Goal: Navigation & Orientation: Find specific page/section

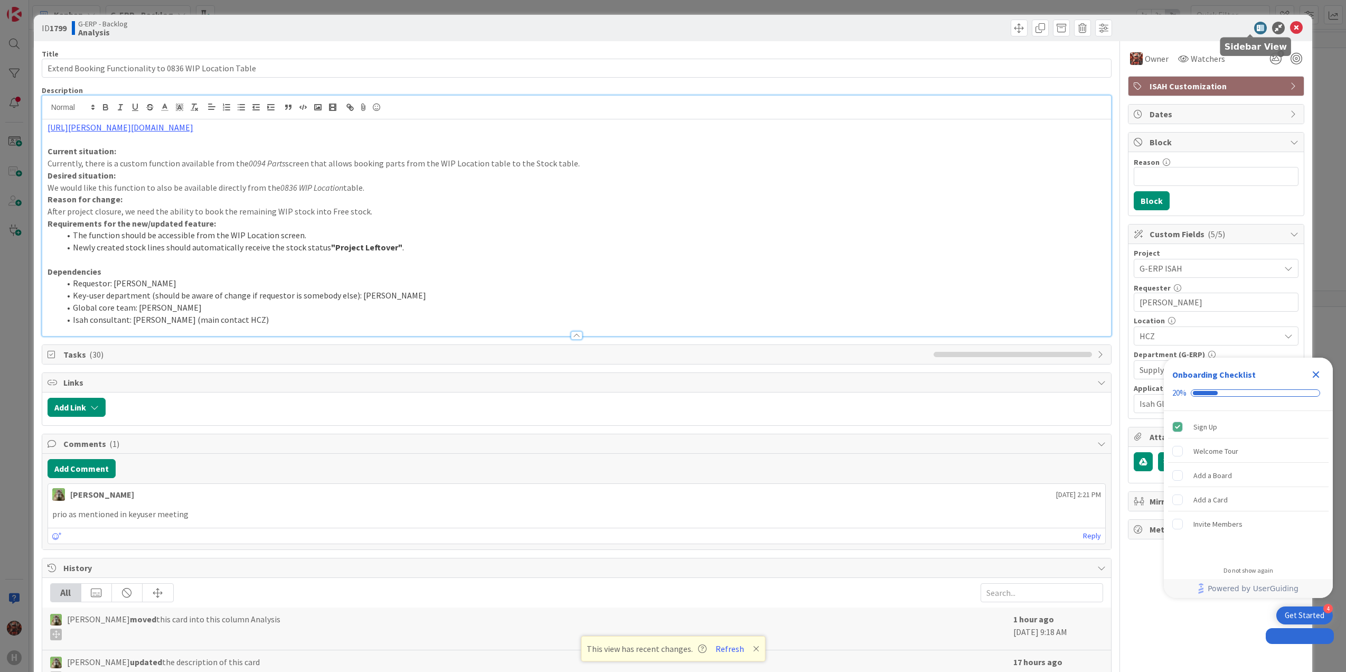
click at [1290, 31] on icon at bounding box center [1296, 28] width 13 height 13
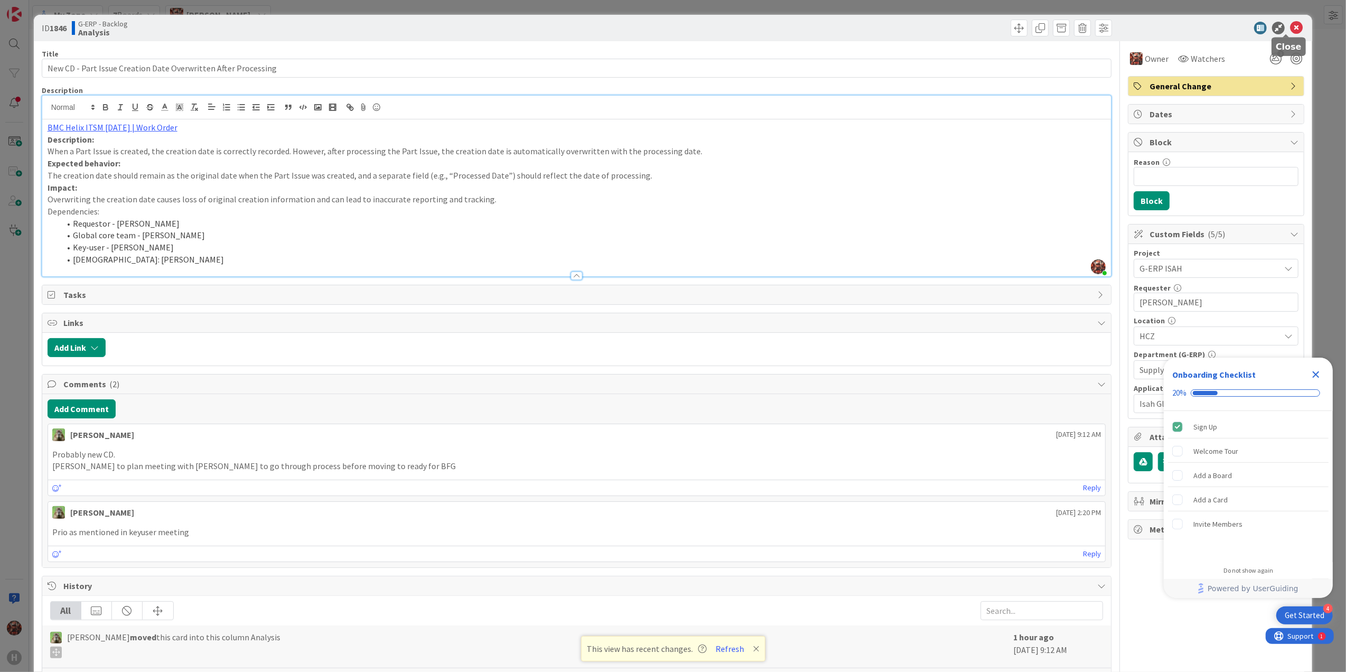
click at [1290, 29] on icon at bounding box center [1296, 28] width 13 height 13
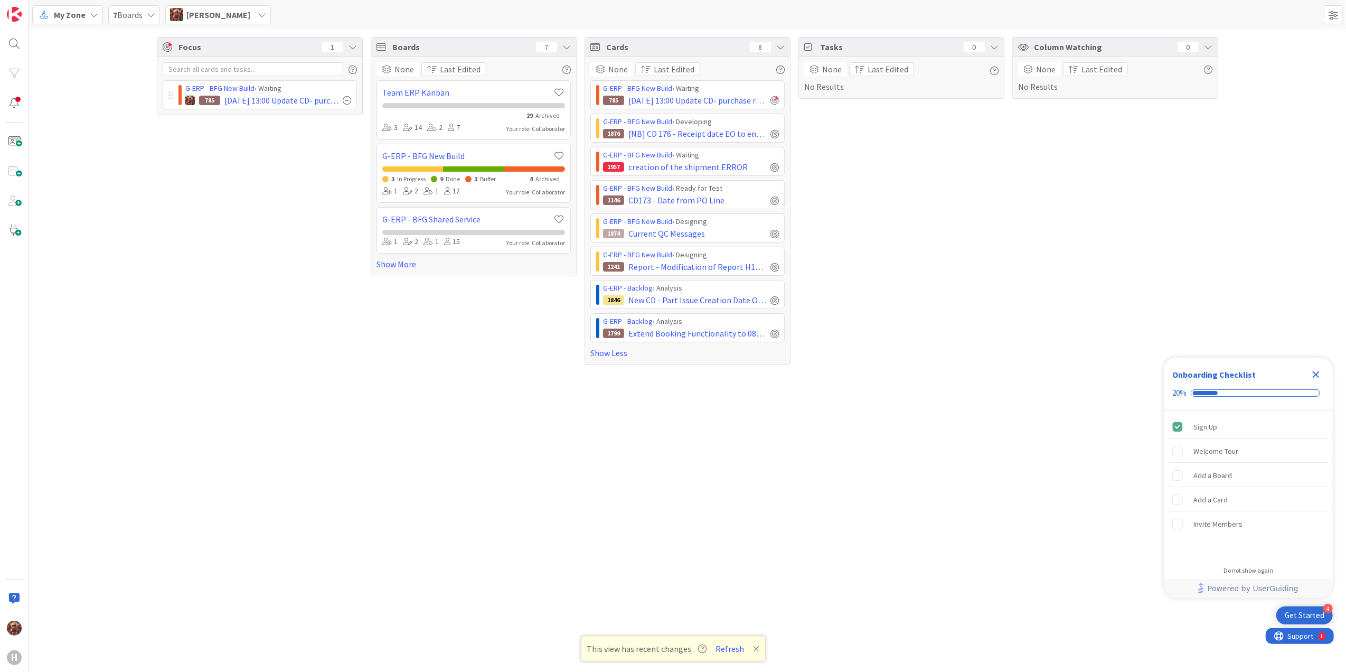
click at [1316, 366] on div "Close Checklist" at bounding box center [1316, 374] width 17 height 17
